Goal: Task Accomplishment & Management: Manage account settings

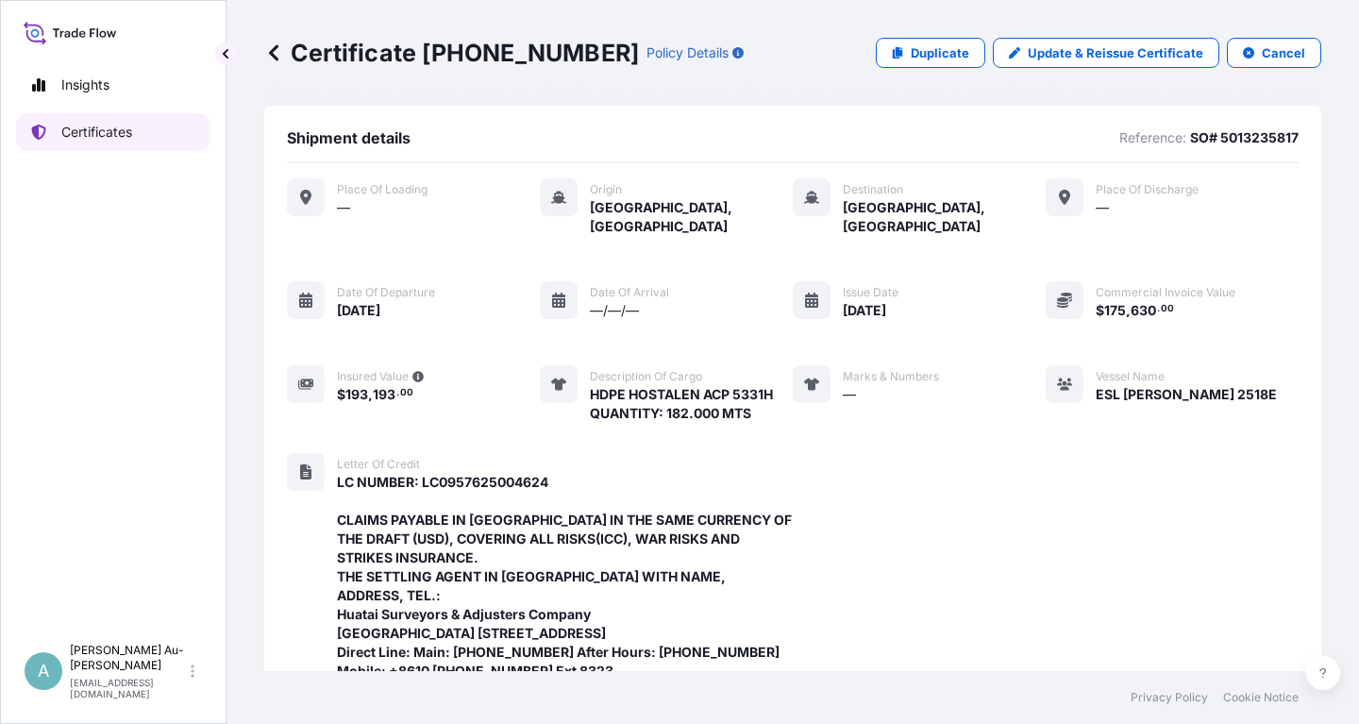
scroll to position [614, 0]
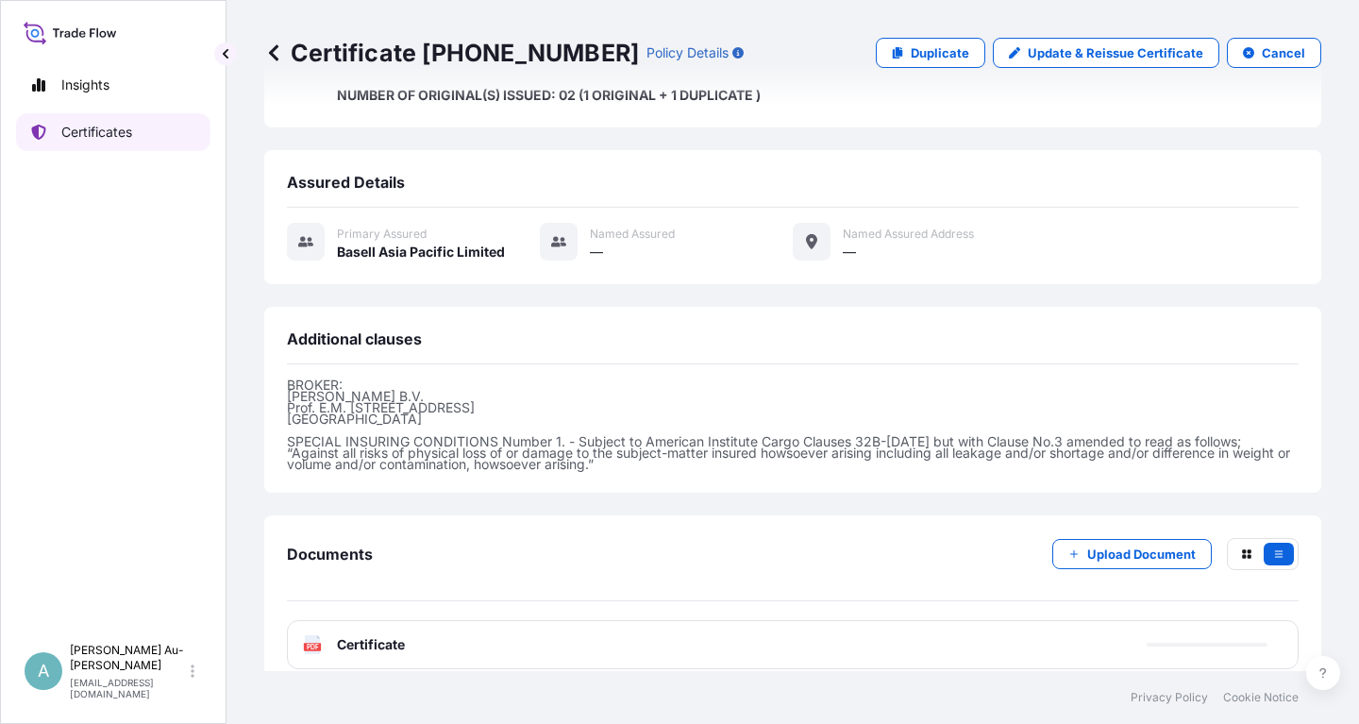
click at [126, 143] on link "Certificates" at bounding box center [113, 132] width 194 height 38
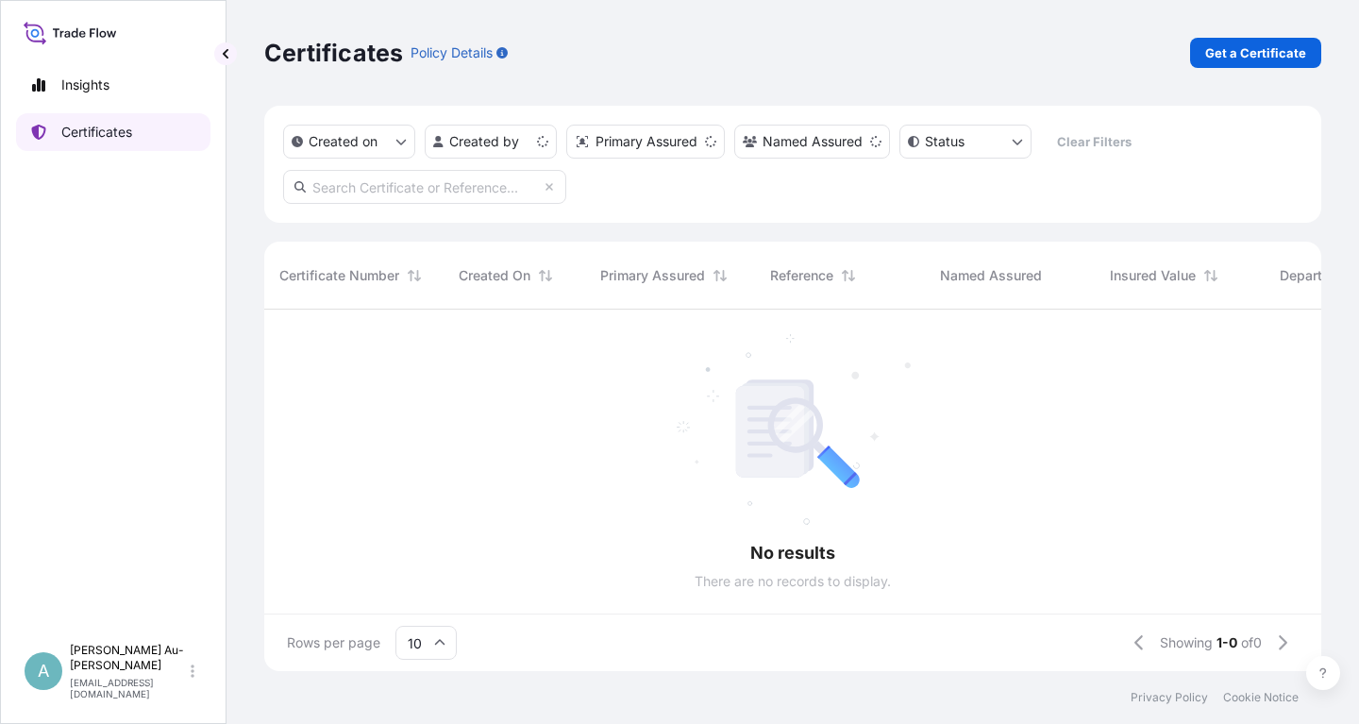
scroll to position [372, 1057]
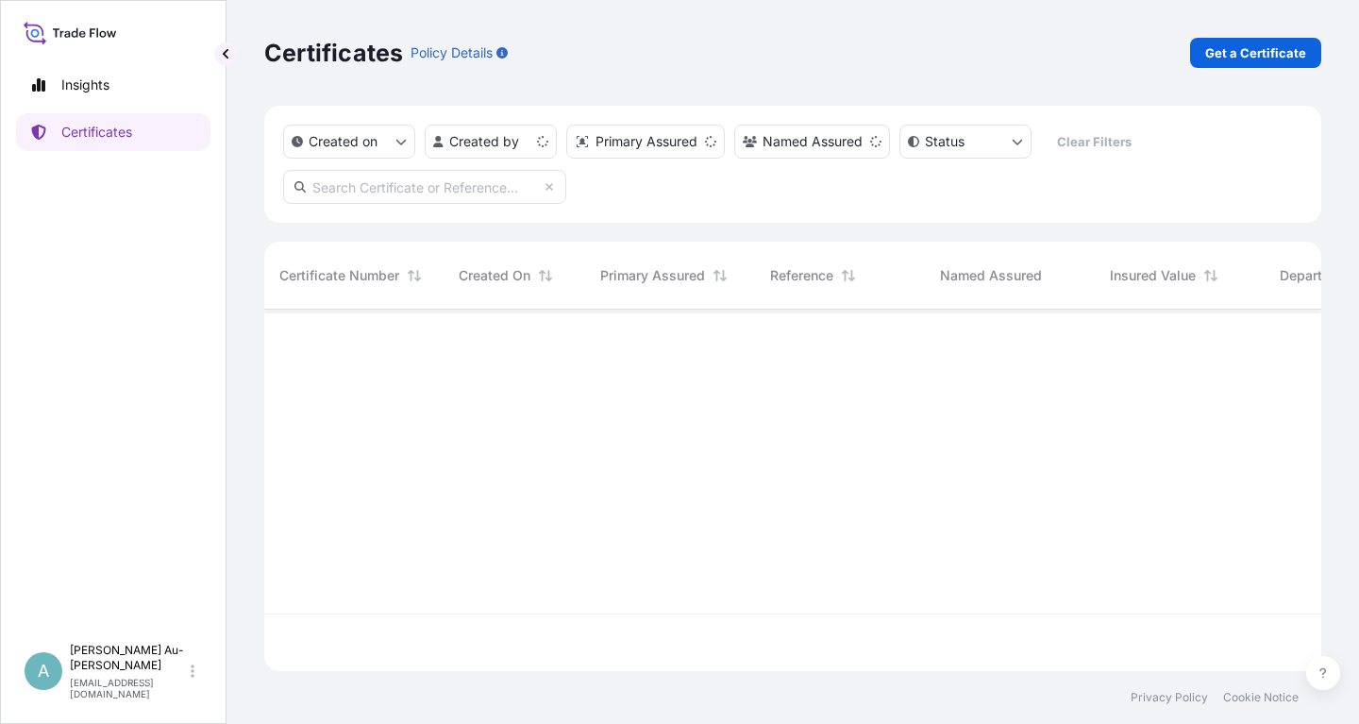
click at [423, 189] on input "text" at bounding box center [424, 187] width 283 height 34
type input "5013253880"
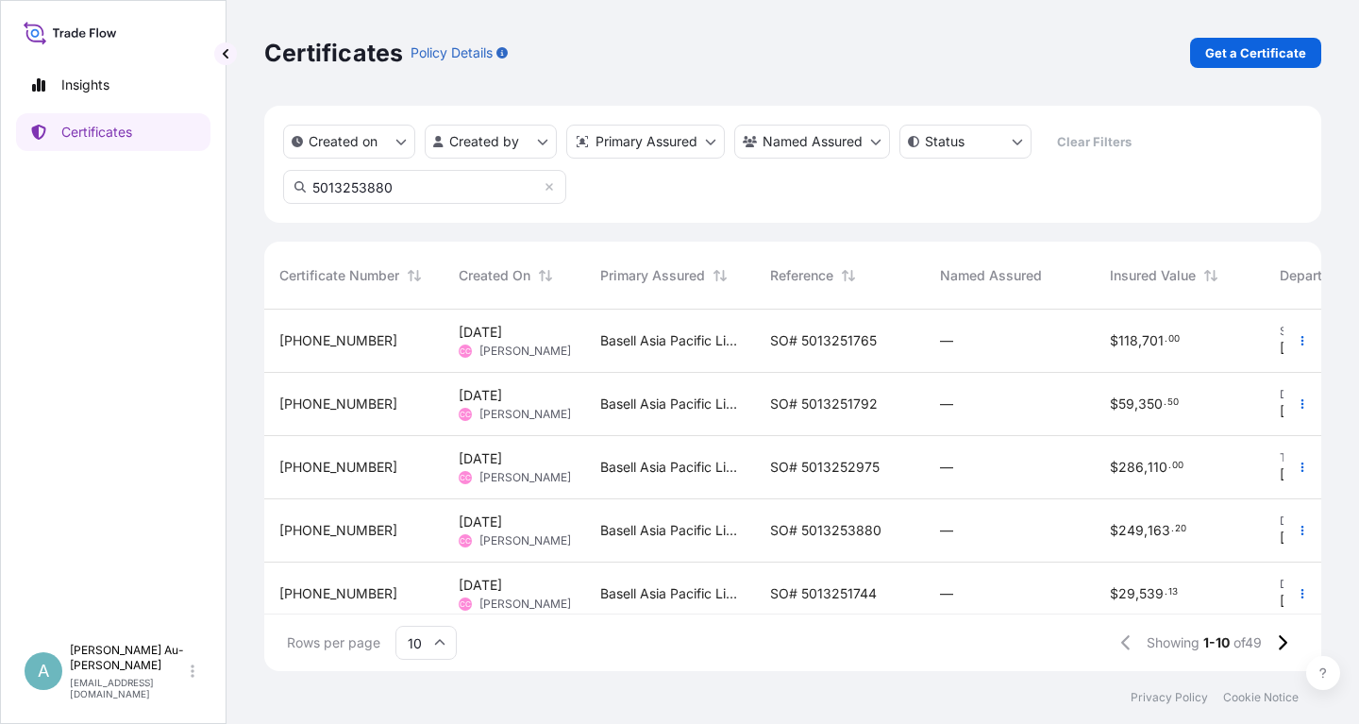
click at [831, 532] on span "SO# 5013253880" at bounding box center [825, 530] width 111 height 19
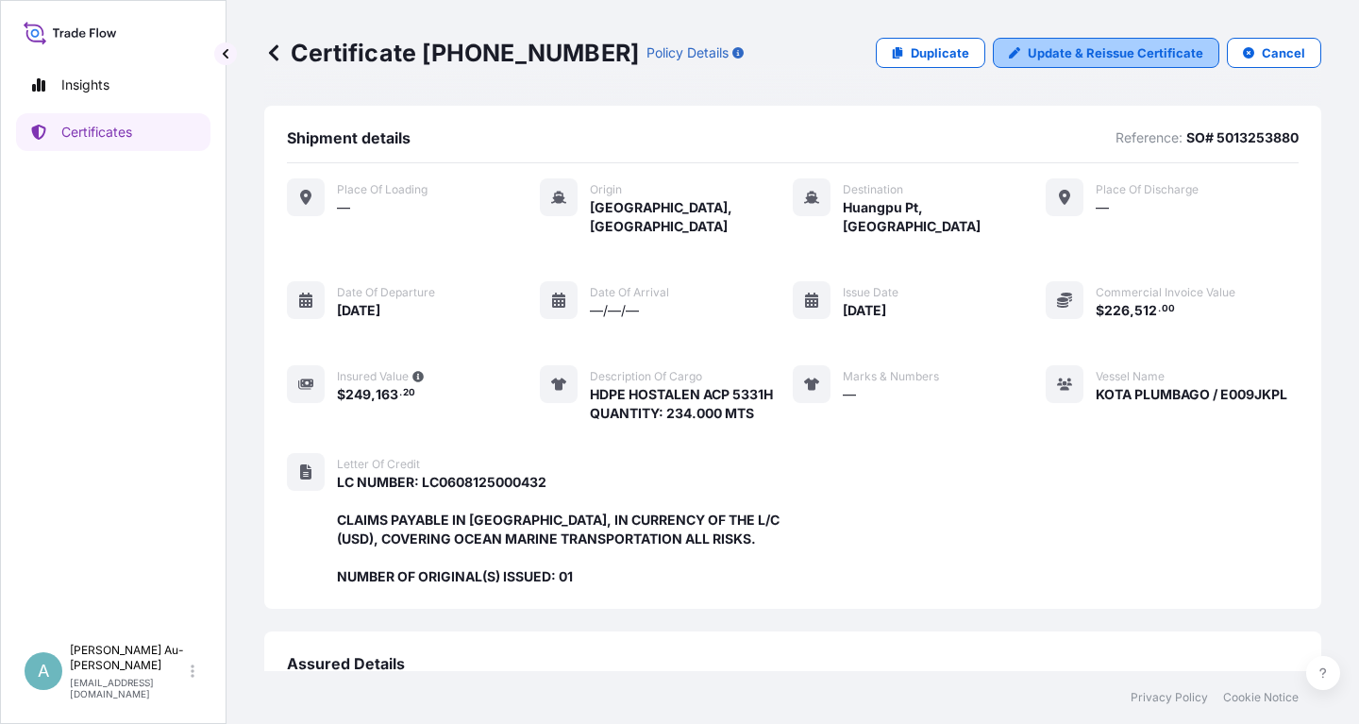
click at [1102, 52] on p "Update & Reissue Certificate" at bounding box center [1116, 52] width 176 height 19
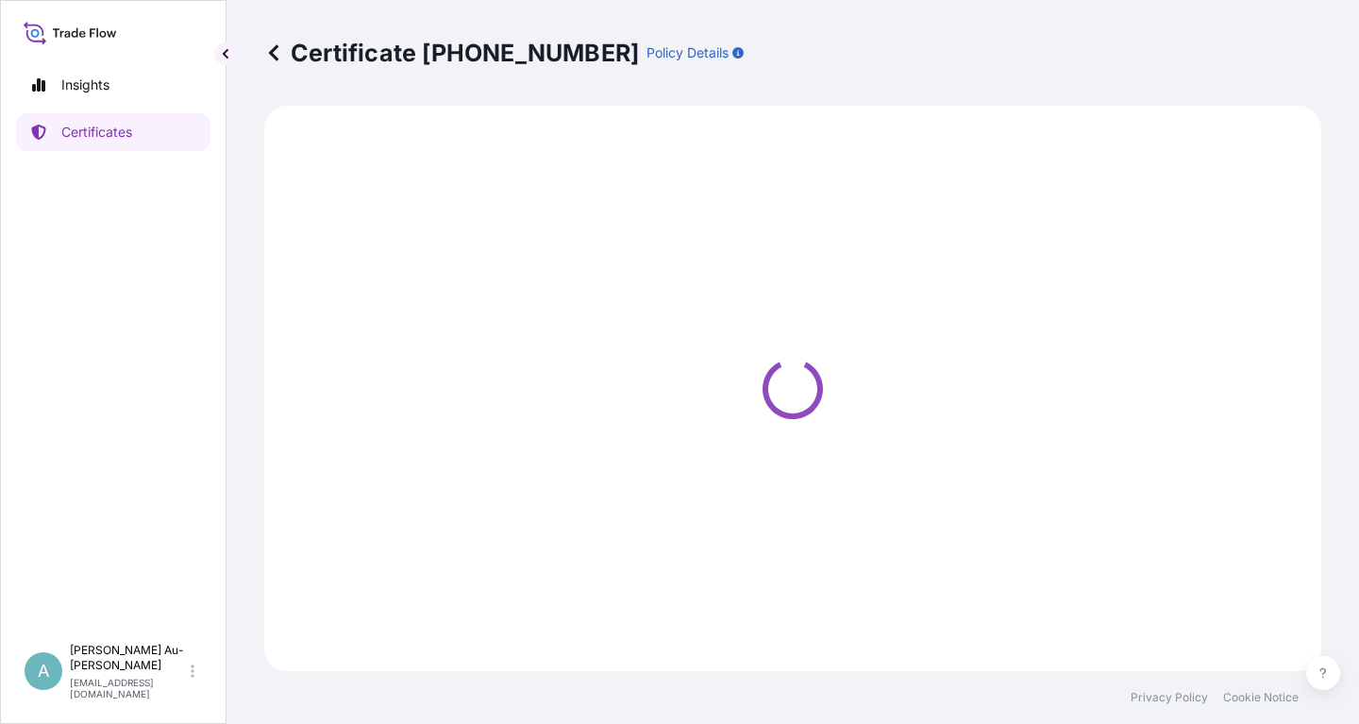
select select "Sea"
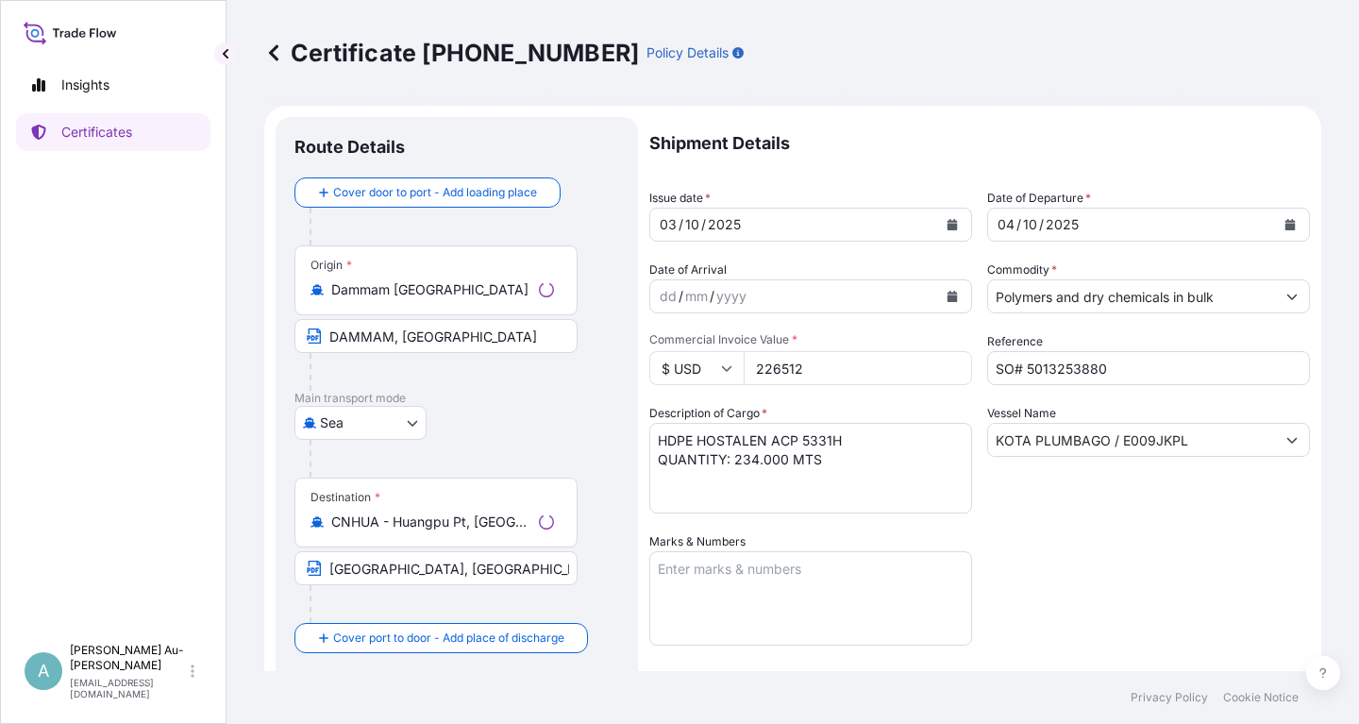
select select "32034"
click at [955, 217] on button "Calendar" at bounding box center [952, 225] width 30 height 30
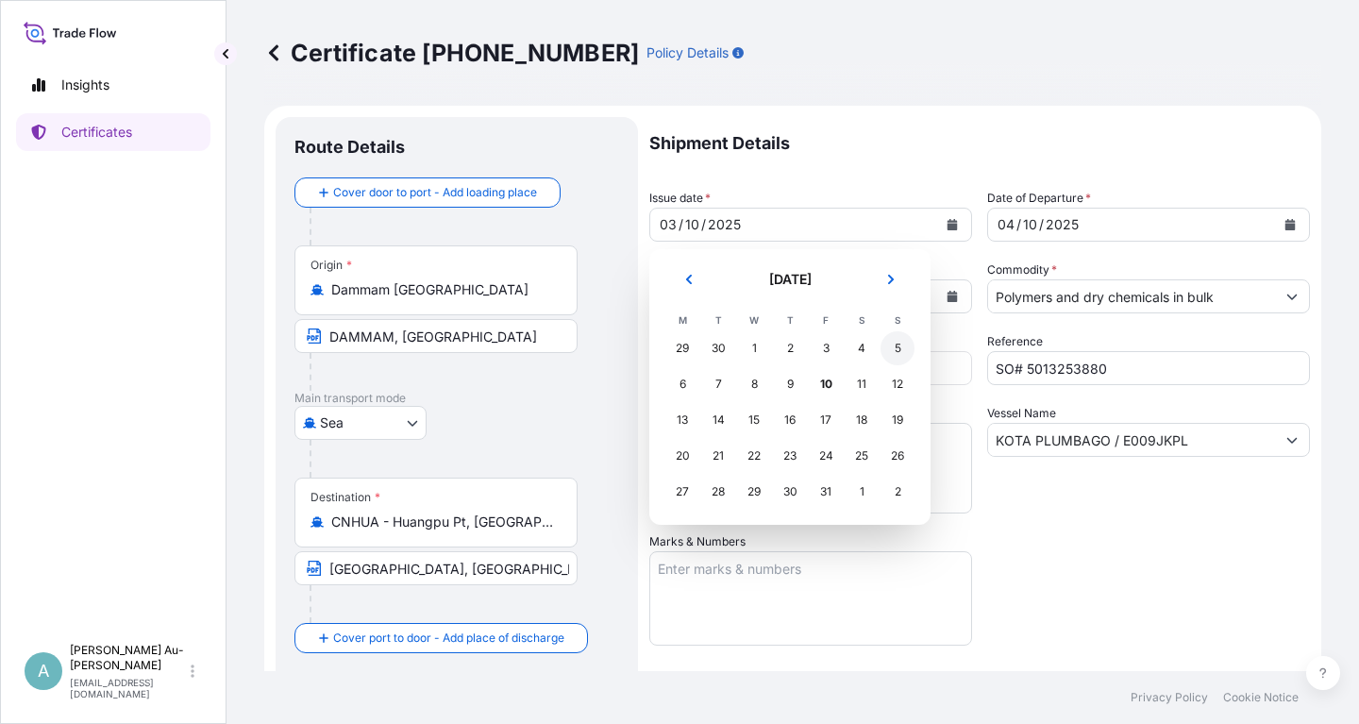
click at [900, 355] on div "5" at bounding box center [898, 348] width 34 height 34
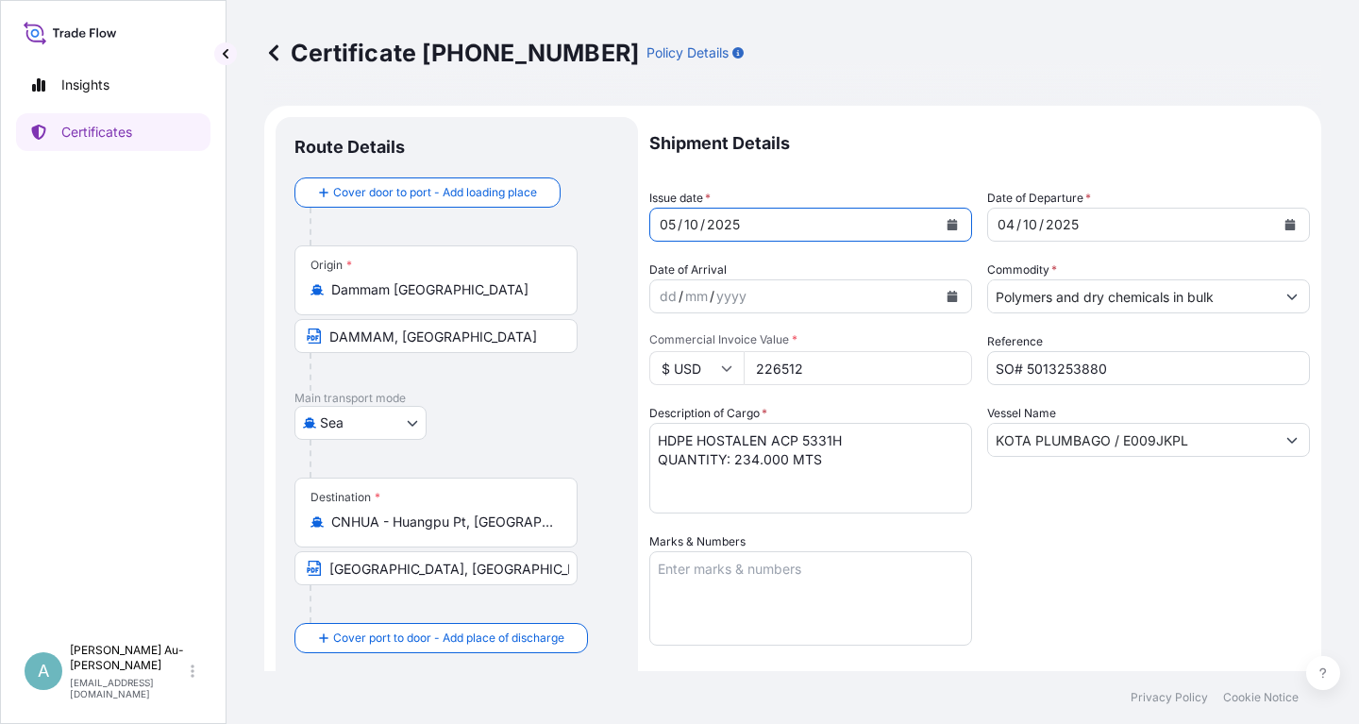
click at [1299, 231] on button "Calendar" at bounding box center [1290, 225] width 30 height 30
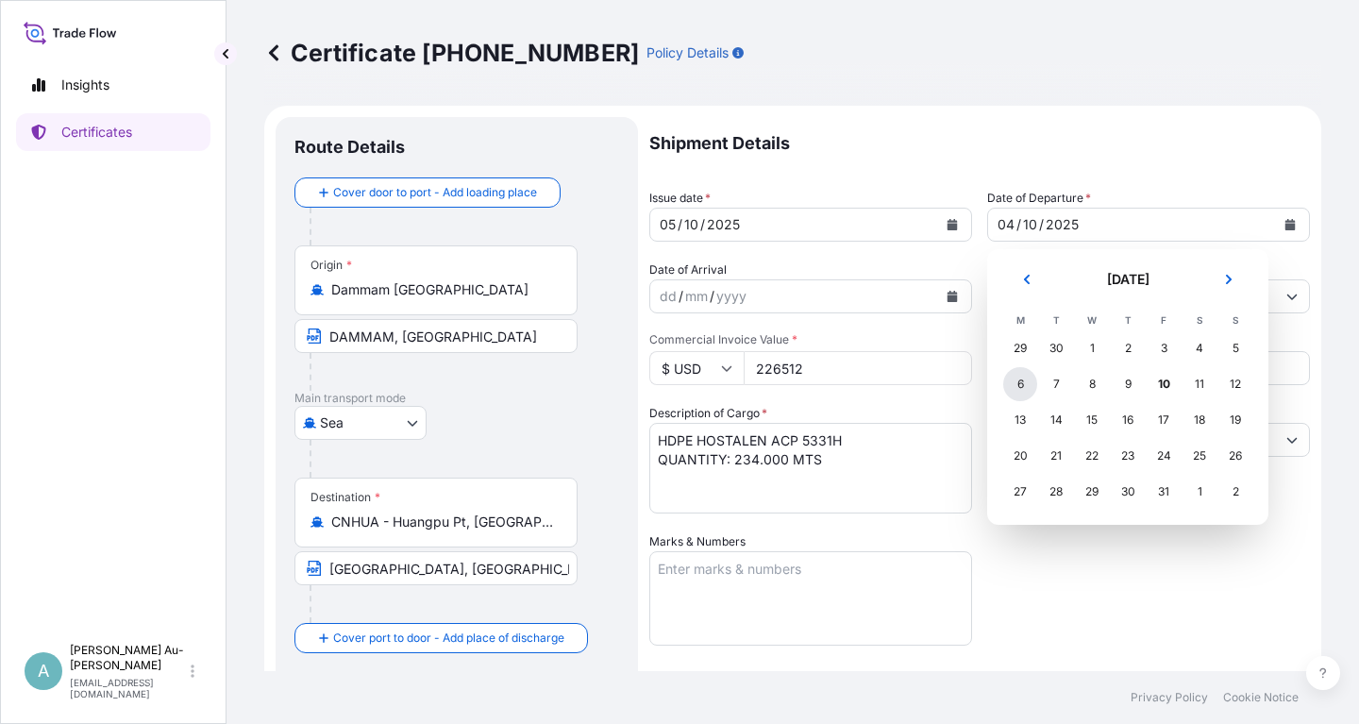
click at [1014, 384] on div "6" at bounding box center [1020, 384] width 34 height 34
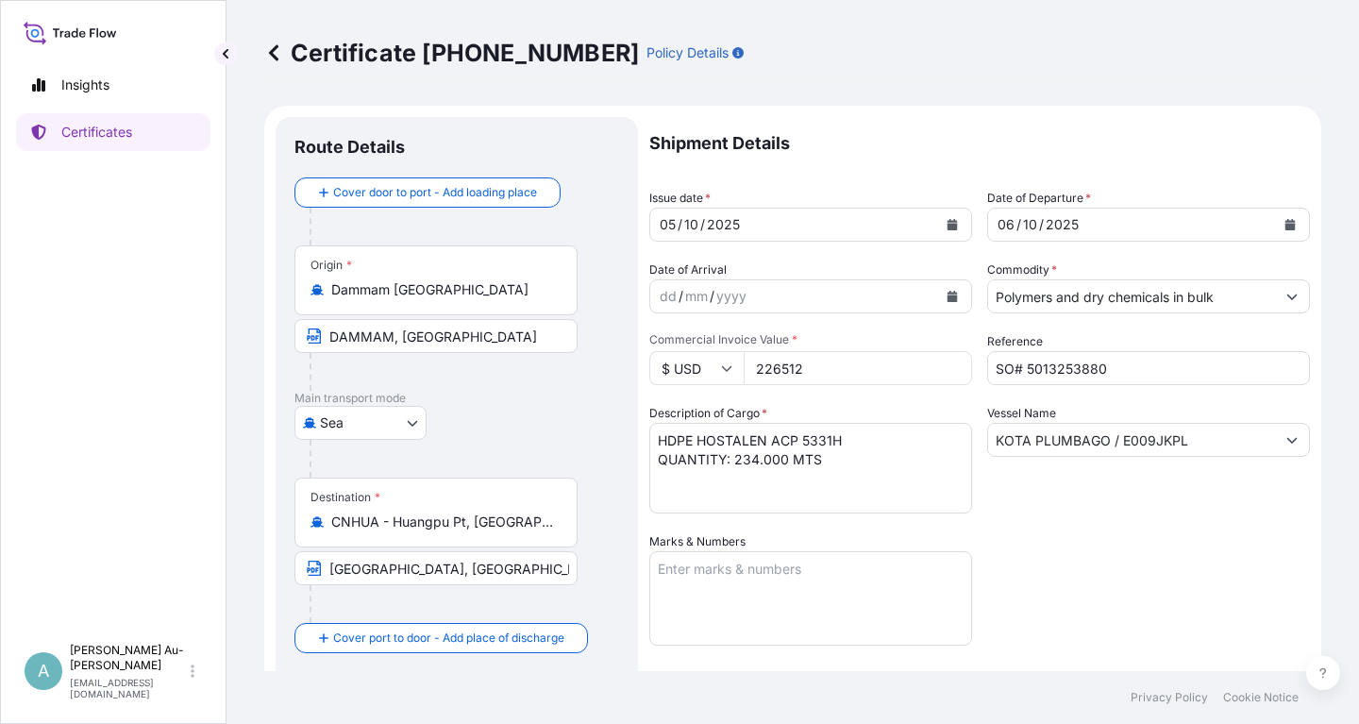
drag, startPoint x: 1067, startPoint y: 574, endPoint x: 1090, endPoint y: 537, distance: 43.7
click at [1069, 572] on div "Shipment Details Issue date * [DATE] Date of Departure * [DATE] Date of Arrival…" at bounding box center [979, 602] width 661 height 971
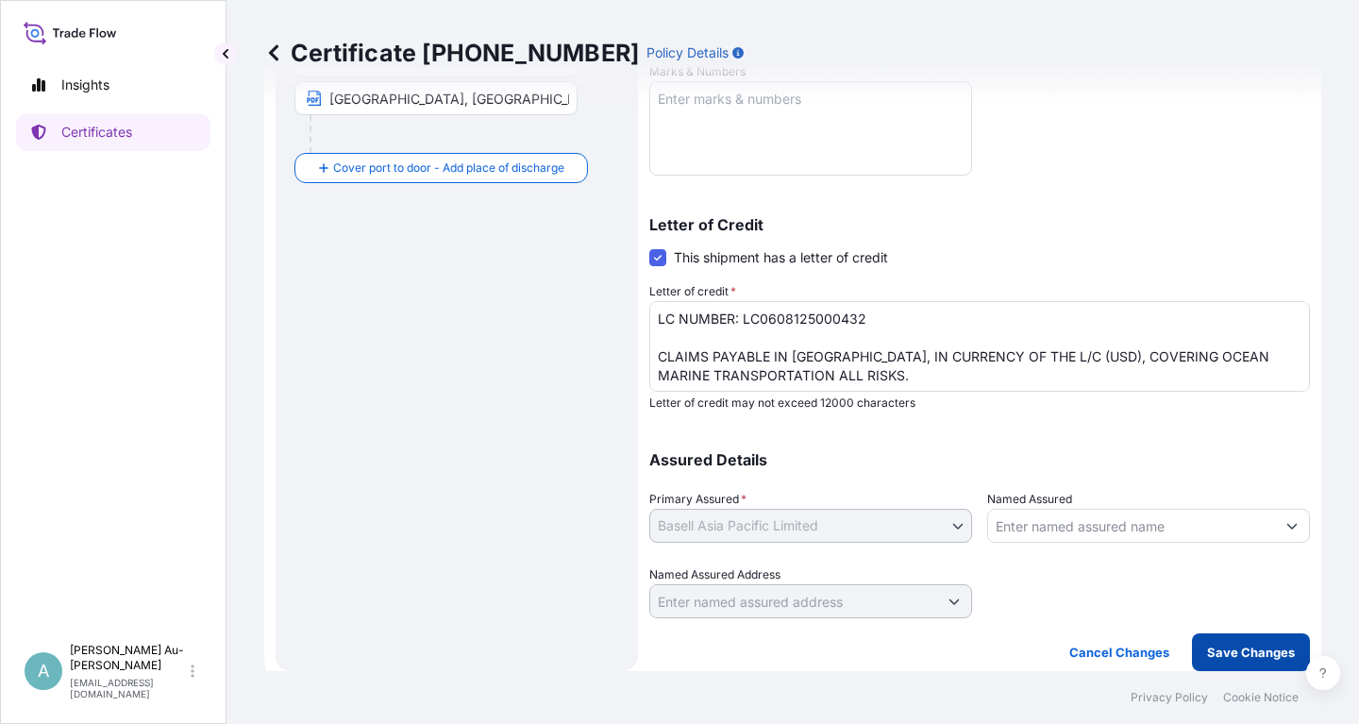
click at [1245, 657] on p "Save Changes" at bounding box center [1251, 652] width 88 height 19
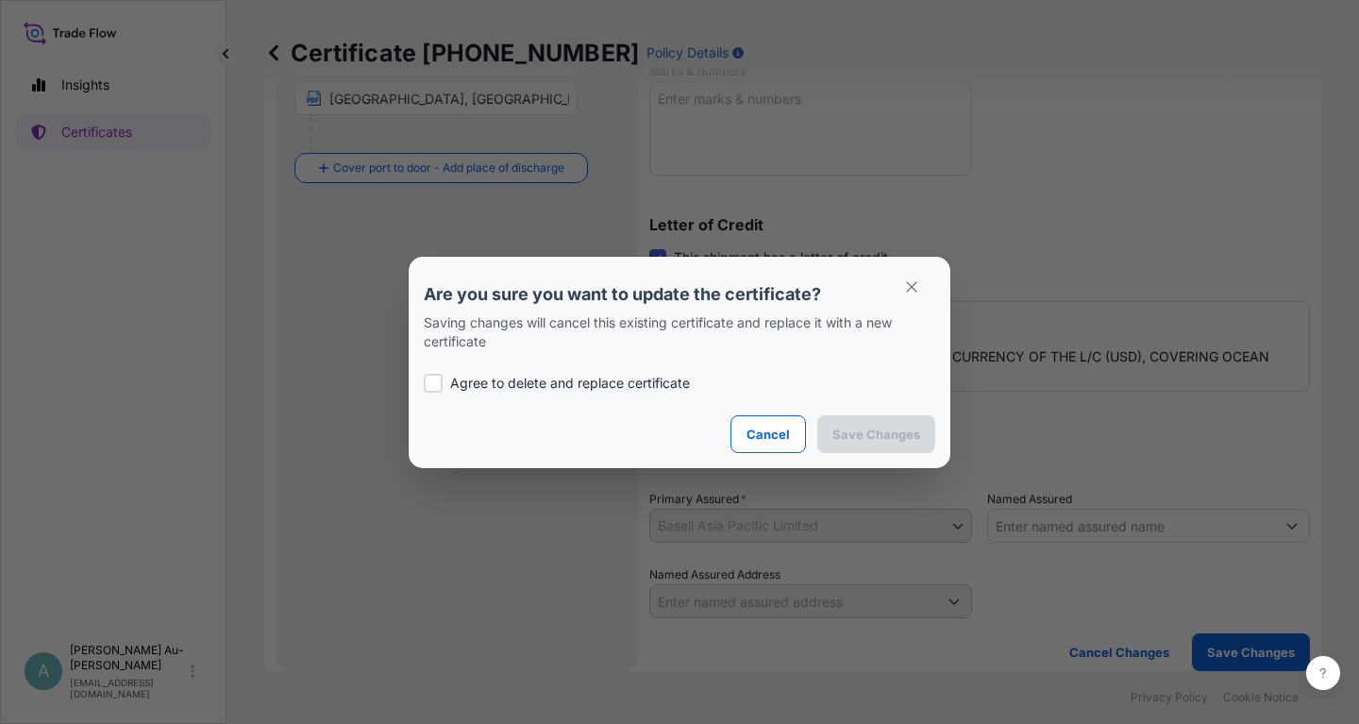
click at [589, 382] on p "Agree to delete and replace certificate" at bounding box center [570, 383] width 240 height 19
checkbox input "true"
click at [855, 442] on p "Save Changes" at bounding box center [877, 434] width 88 height 19
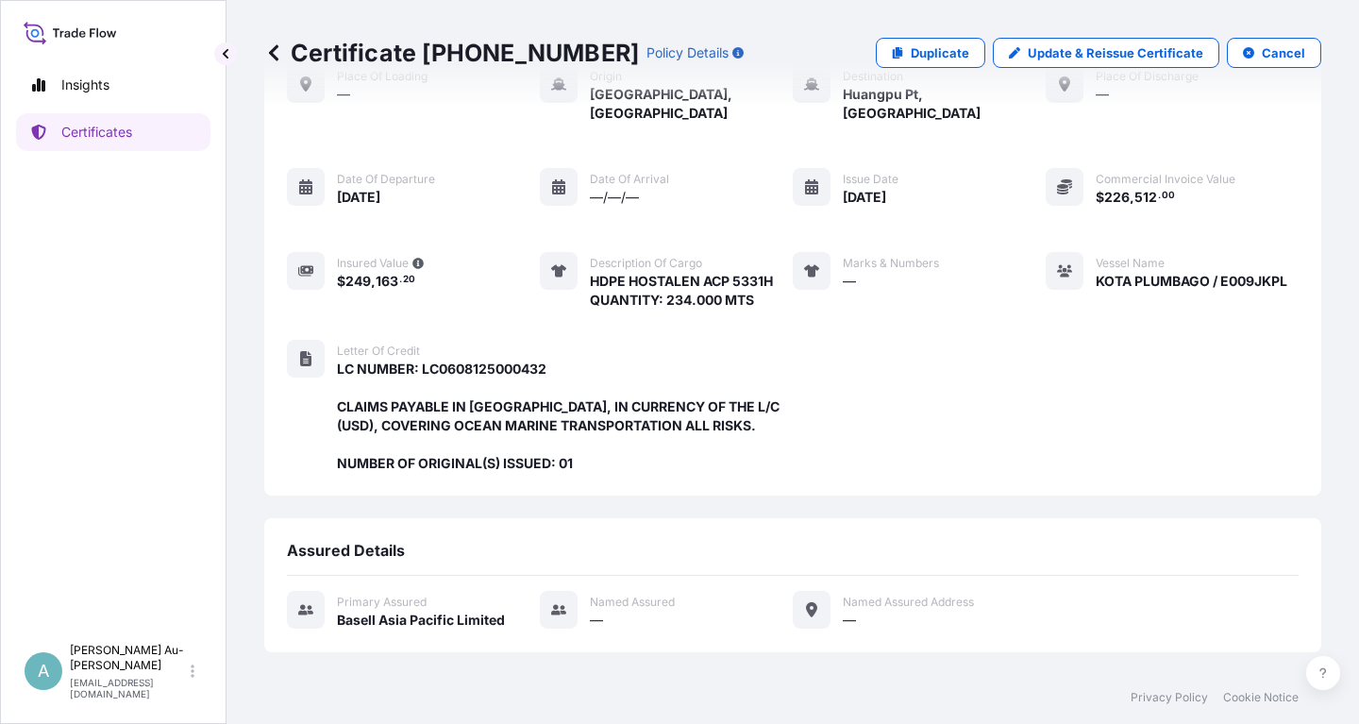
scroll to position [481, 0]
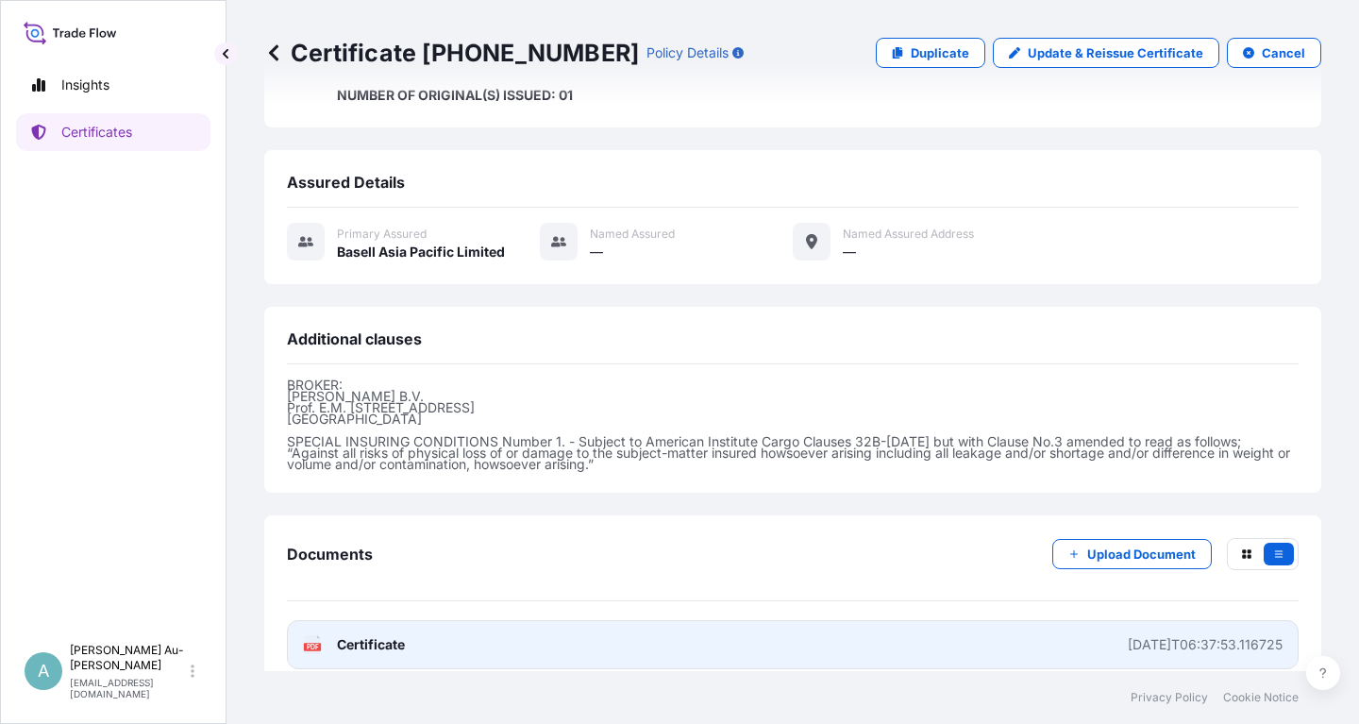
click at [453, 631] on link "PDF Certificate [DATE]T06:37:53.116725" at bounding box center [793, 644] width 1012 height 49
